Goal: Task Accomplishment & Management: Complete application form

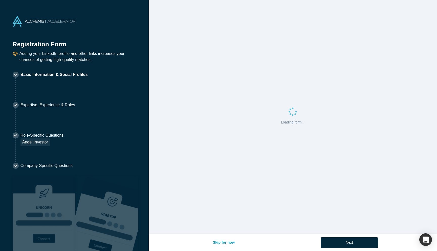
select select "US"
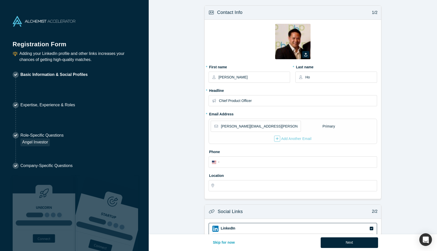
type input "[GEOGRAPHIC_DATA], [GEOGRAPHIC_DATA], [GEOGRAPHIC_DATA]"
click at [233, 76] on input "[PERSON_NAME]" at bounding box center [254, 77] width 71 height 11
type input "[PERSON_NAME]"
click at [348, 90] on label "* Headline" at bounding box center [293, 89] width 169 height 7
click at [291, 102] on input "Chief Product Officer" at bounding box center [298, 100] width 158 height 11
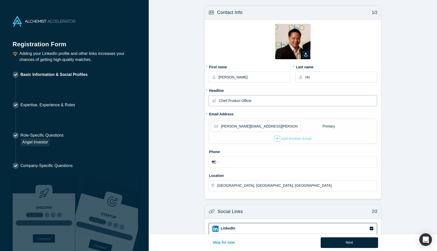
click at [291, 102] on input "Chief Product Officer" at bounding box center [298, 100] width 158 height 11
type input "Head of Product, Builder"
